Goal: Task Accomplishment & Management: Use online tool/utility

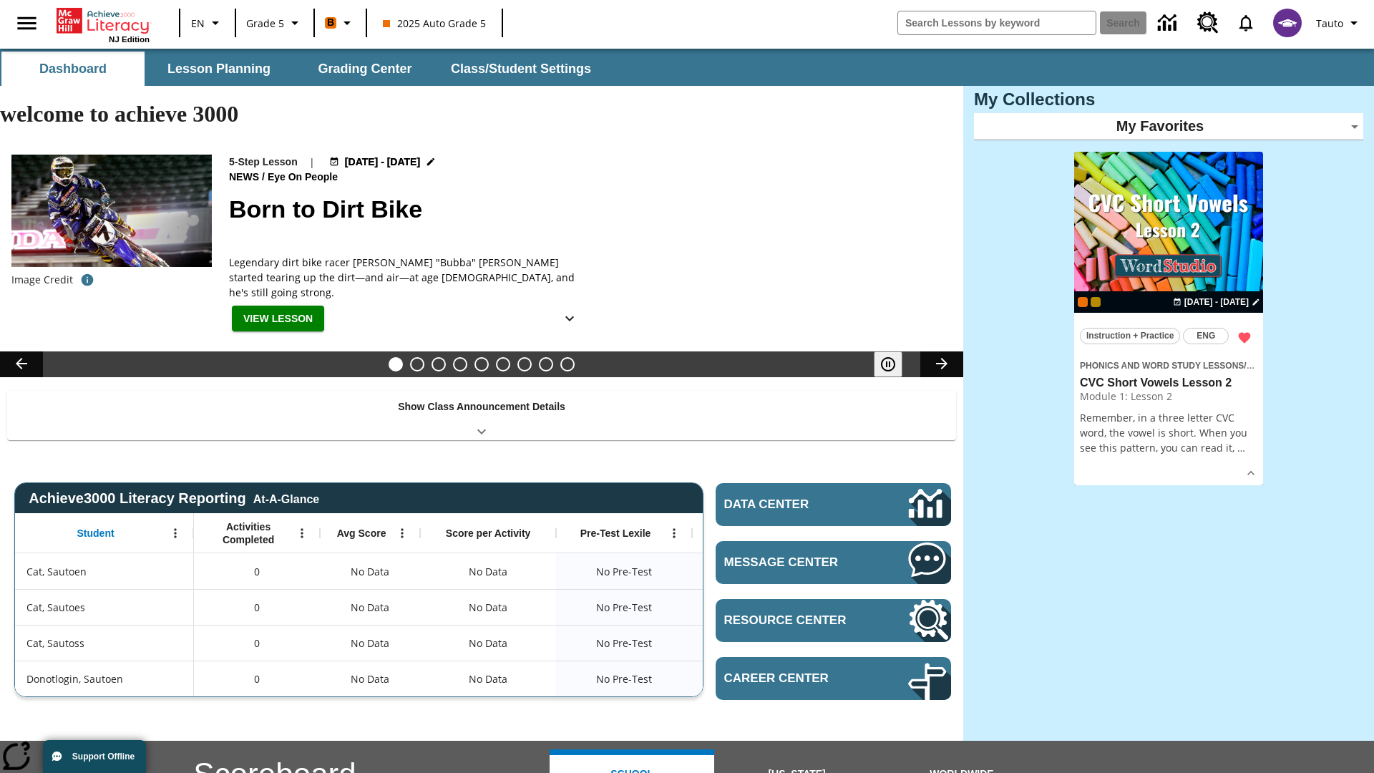
click at [1168, 126] on body "Skip to main content NJ Edition EN Grade 5 B 2025 Auto Grade 5 Search Tauto Das…" at bounding box center [687, 623] width 1374 height 1149
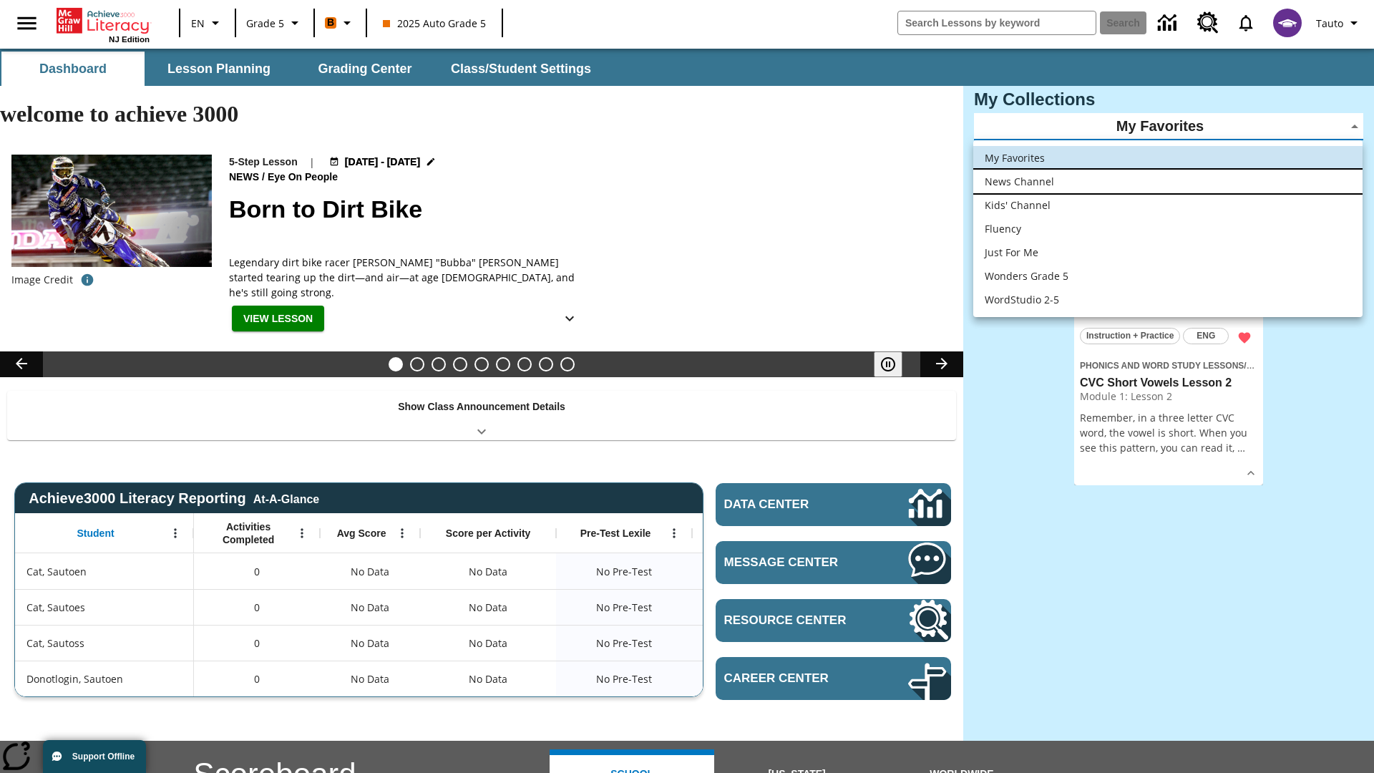
click at [1168, 181] on li "News Channel" at bounding box center [1167, 182] width 389 height 24
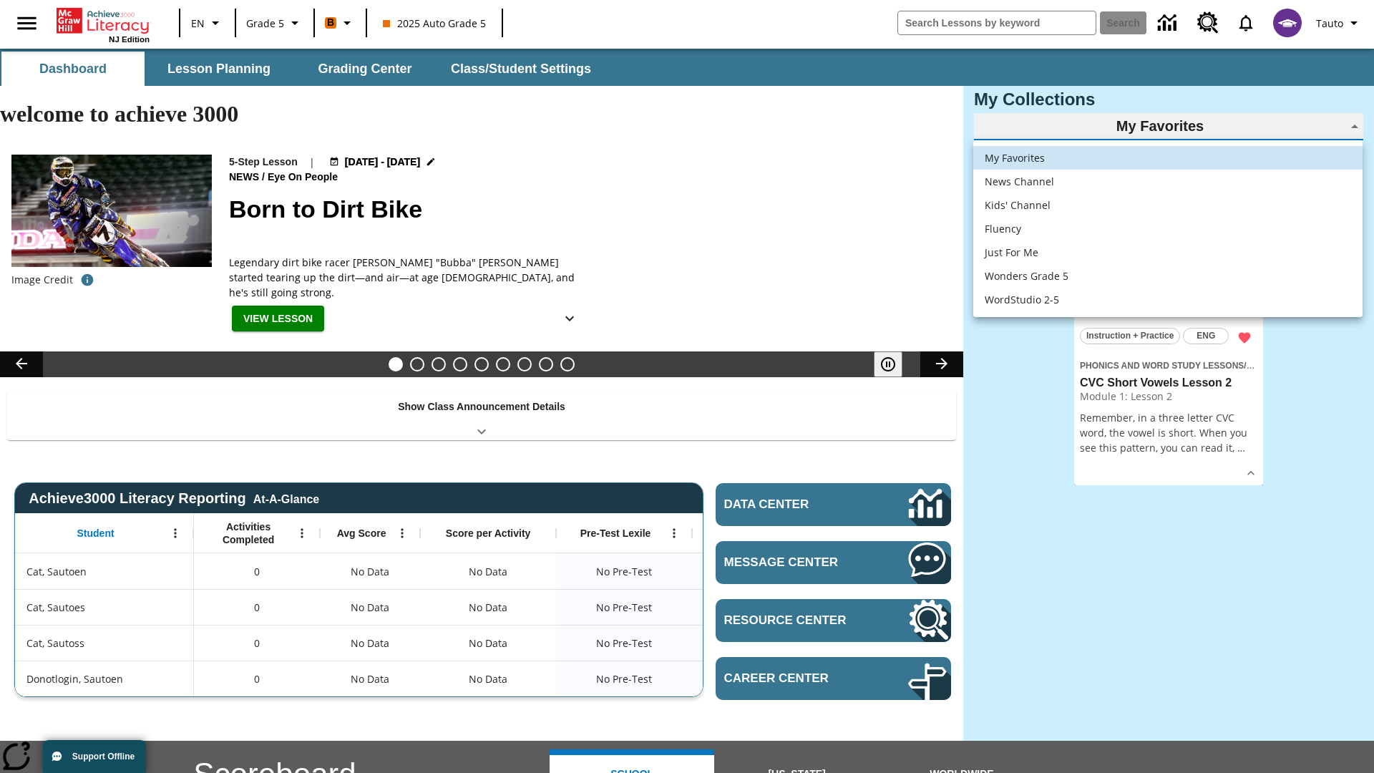
type input "120"
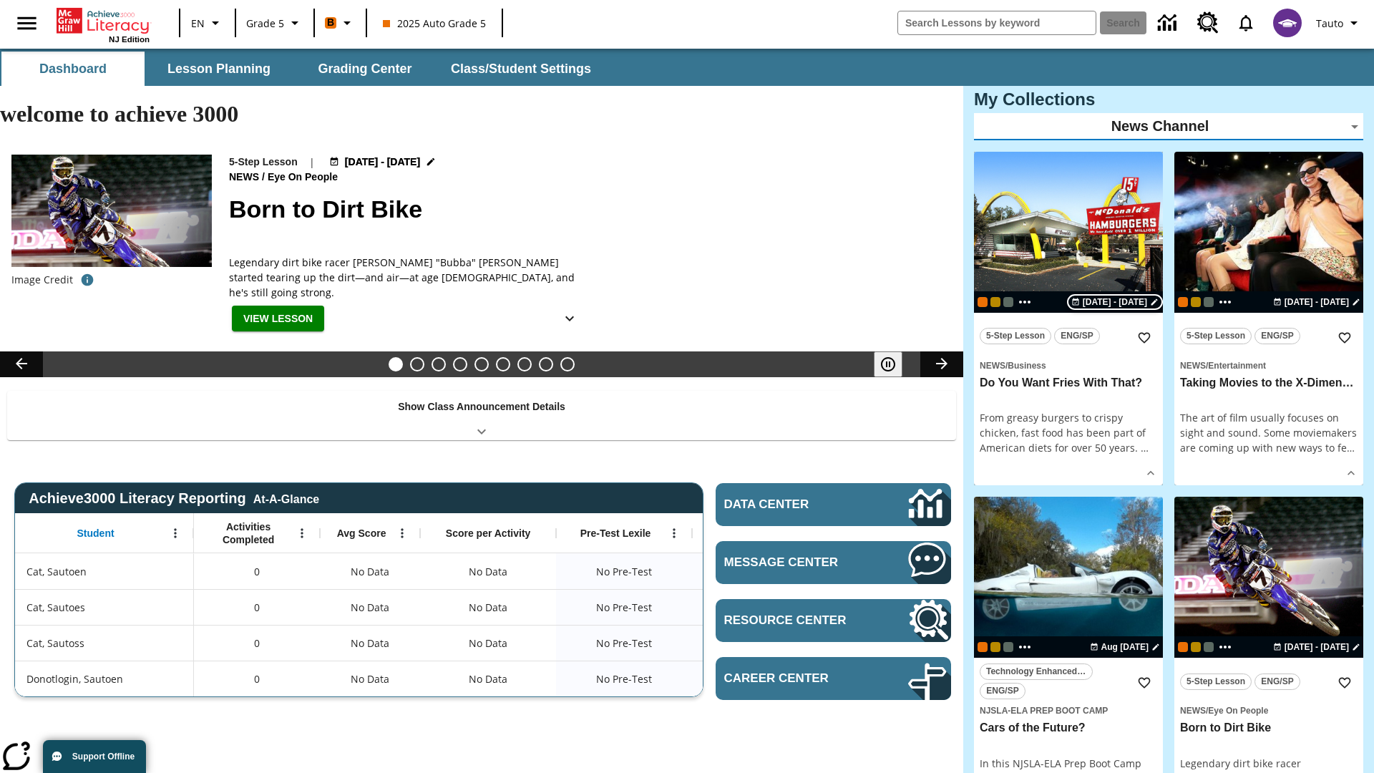
click at [1116, 301] on span "[DATE] - [DATE]" at bounding box center [1115, 302] width 64 height 13
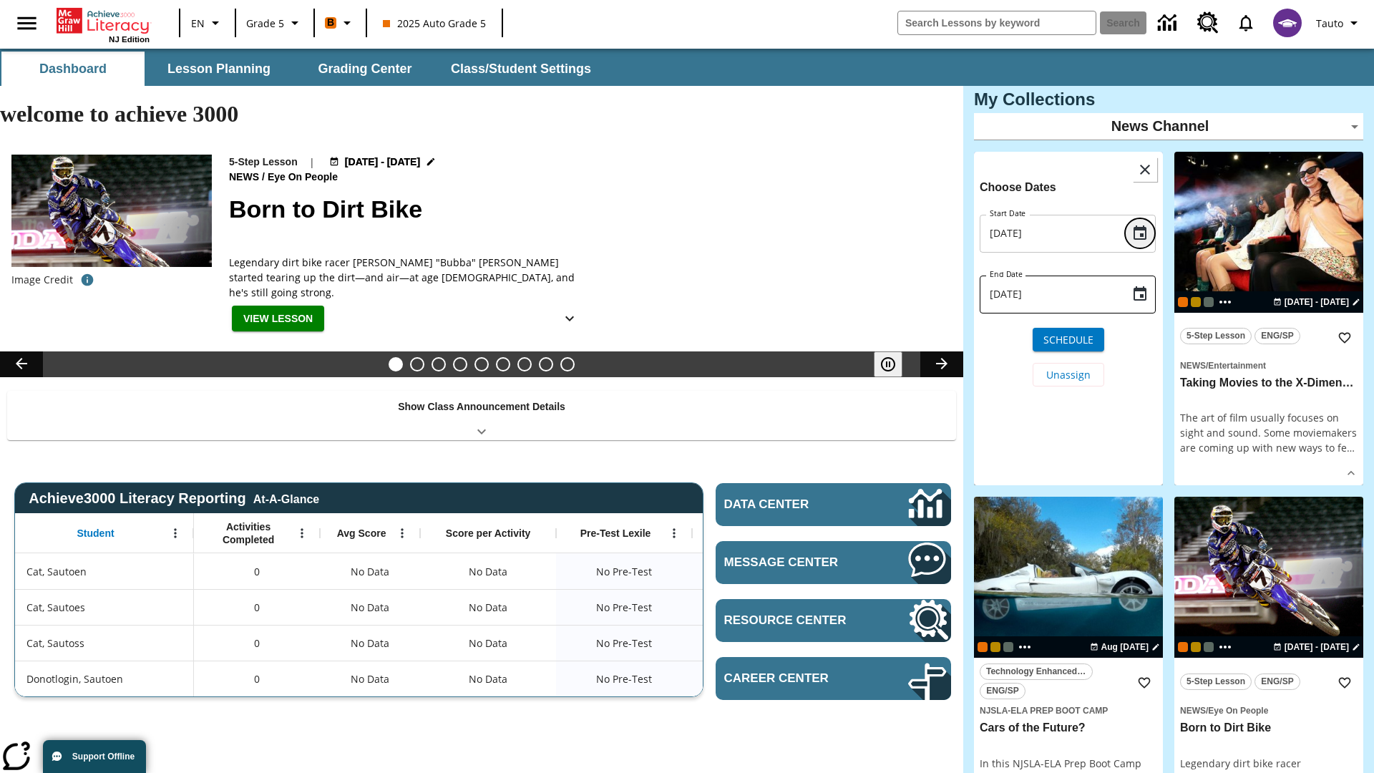
click at [1140, 233] on icon "Choose date, selected date is Aug 18, 2025" at bounding box center [1139, 232] width 13 height 14
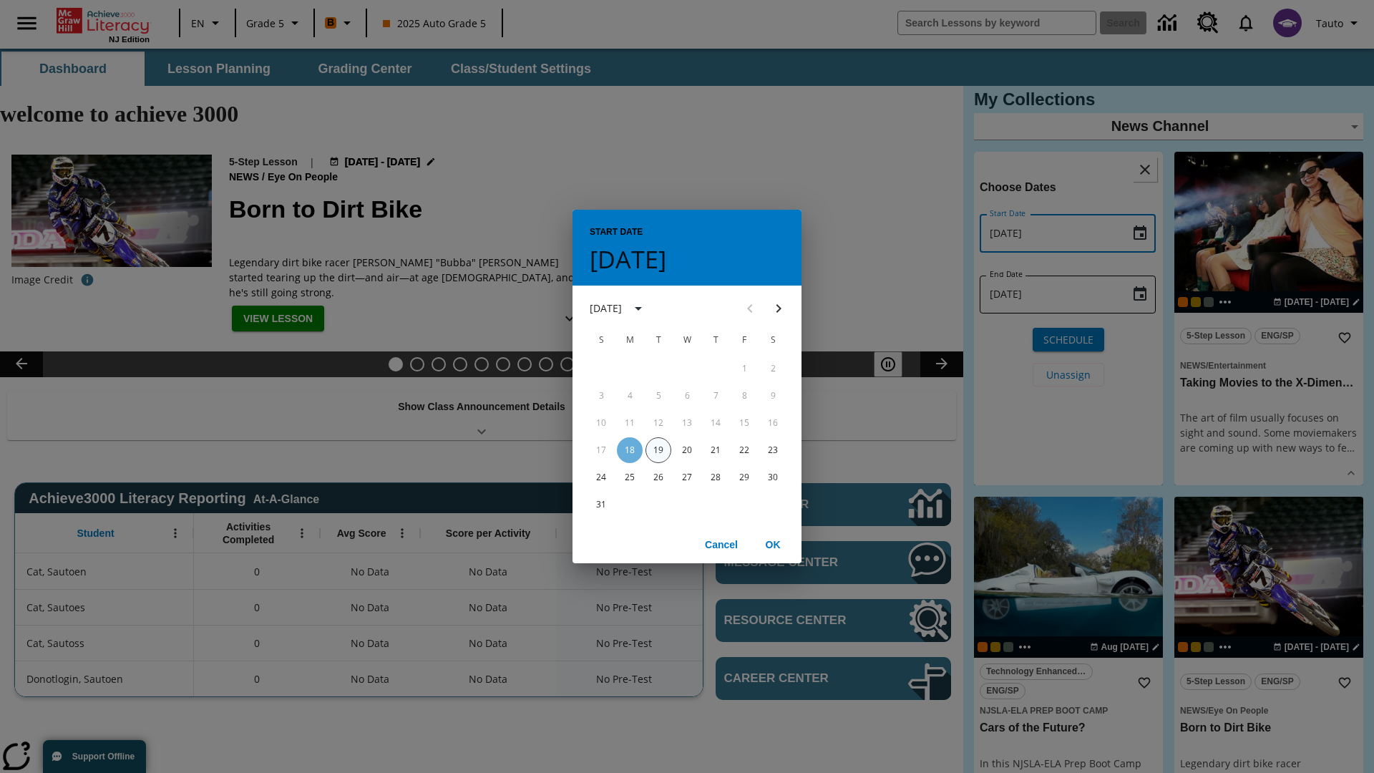
click at [658, 449] on button "19" at bounding box center [658, 450] width 26 height 26
click at [773, 544] on button "OK" at bounding box center [773, 545] width 46 height 26
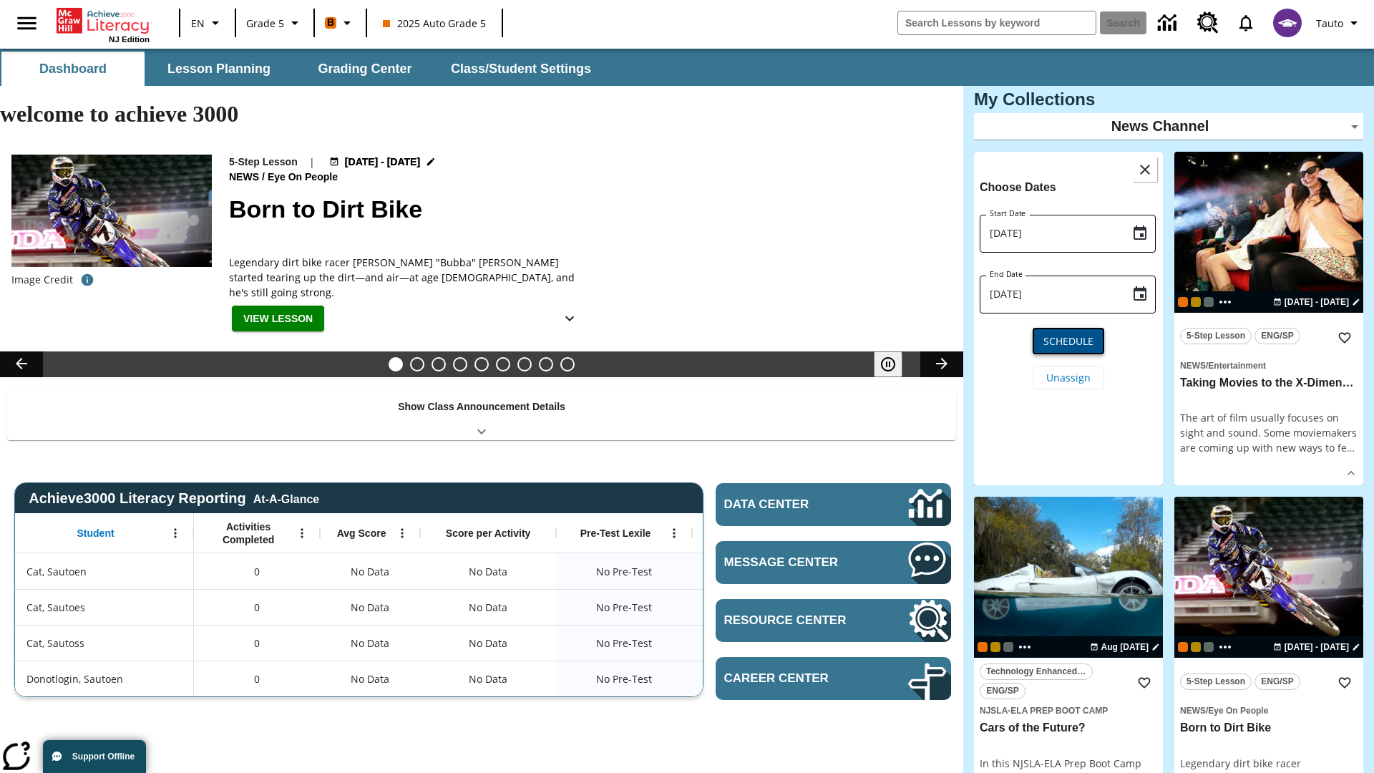
click at [1068, 339] on span "Schedule" at bounding box center [1068, 340] width 50 height 15
